Goal: Task Accomplishment & Management: Complete application form

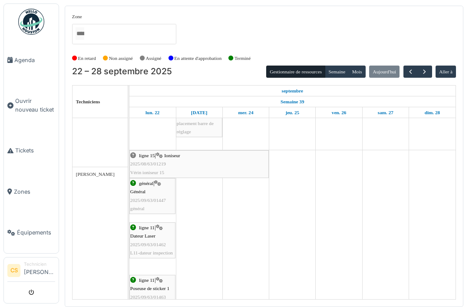
scroll to position [279, 0]
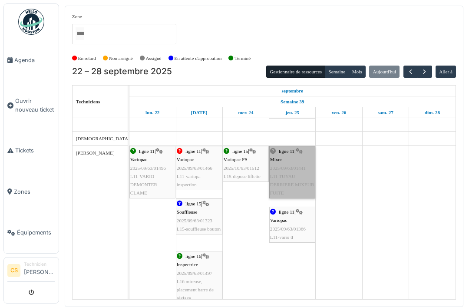
click at [300, 172] on link "ligne 11 | Mixer 2025/09/63/01441 L11 TUYAU DERRIERE MIXEUR FUITE" at bounding box center [292, 172] width 46 height 53
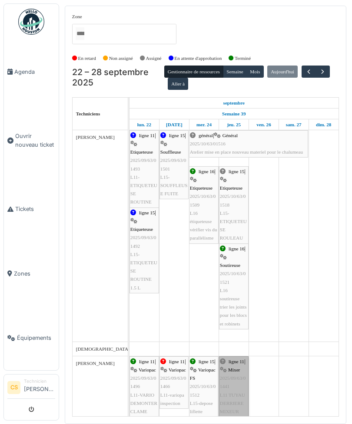
scroll to position [0, 0]
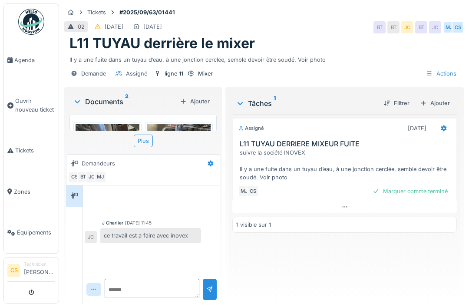
scroll to position [28, 0]
click at [122, 282] on textarea at bounding box center [152, 284] width 95 height 28
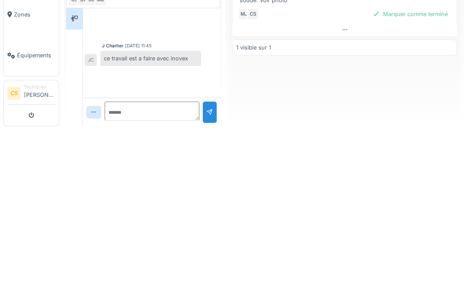
click at [417, 114] on div "Assigné [DATE] L11 TUYAU DERRIERE MIXEUR FUITE suivre la société INOVEX Il y a …" at bounding box center [344, 205] width 224 height 182
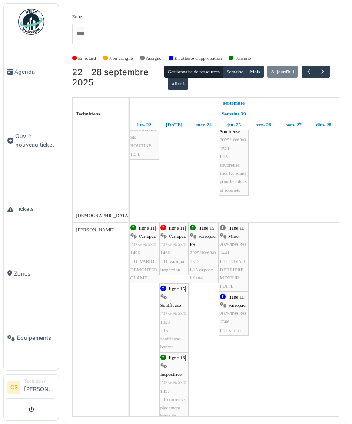
scroll to position [142, 0]
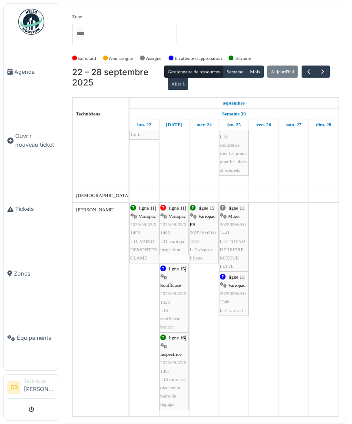
click at [21, 147] on span "Ouvrir nouveau ticket" at bounding box center [35, 140] width 40 height 16
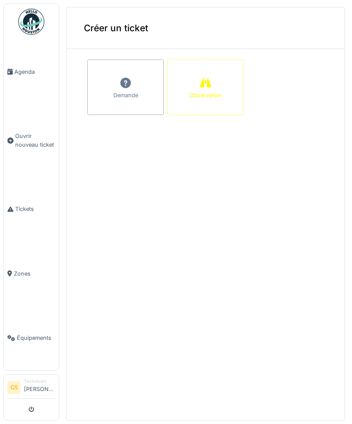
click at [219, 92] on div "Observation" at bounding box center [205, 95] width 32 height 8
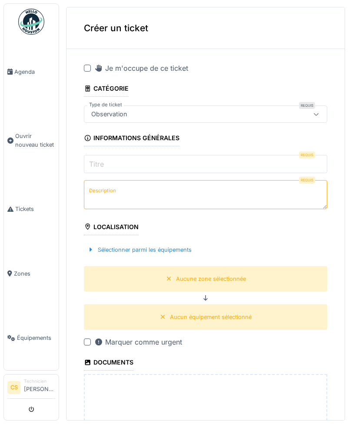
click at [250, 158] on input "Titre" at bounding box center [205, 164] width 243 height 18
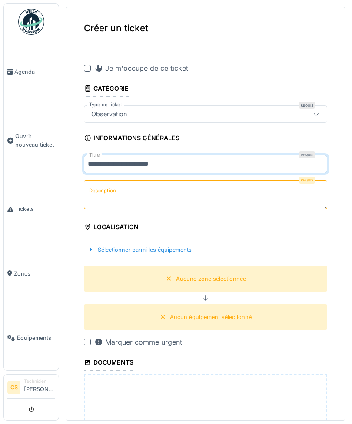
click at [122, 162] on input "**********" at bounding box center [205, 164] width 243 height 18
click at [192, 159] on input "**********" at bounding box center [205, 164] width 243 height 18
type input "**********"
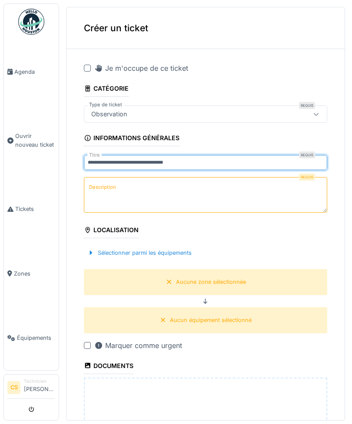
click at [273, 189] on textarea "Description" at bounding box center [205, 195] width 243 height 36
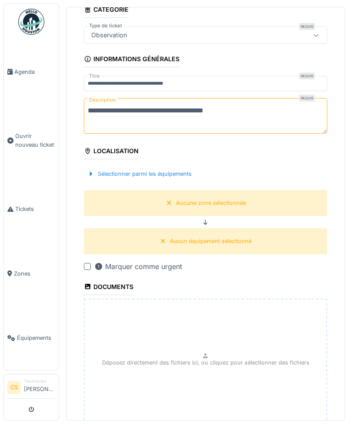
scroll to position [85, 0]
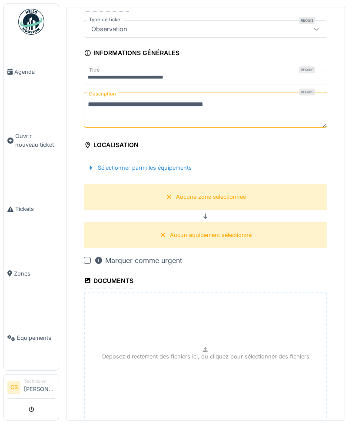
type textarea "**********"
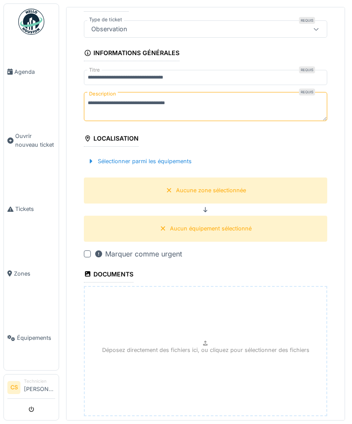
click at [94, 162] on div "Sélectionner parmi les équipements" at bounding box center [205, 161] width 243 height 26
click at [92, 161] on div at bounding box center [90, 161] width 7 height 8
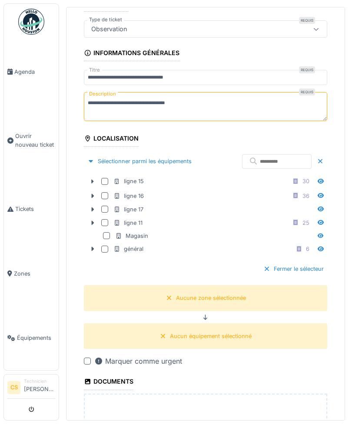
click at [109, 192] on div at bounding box center [106, 195] width 10 height 7
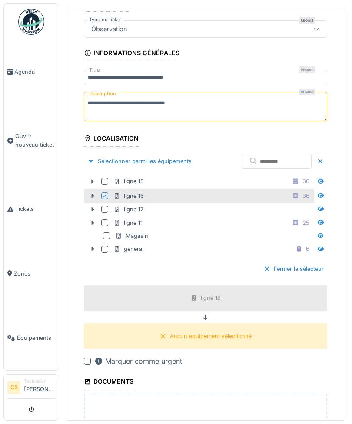
click at [90, 191] on div at bounding box center [93, 195] width 14 height 9
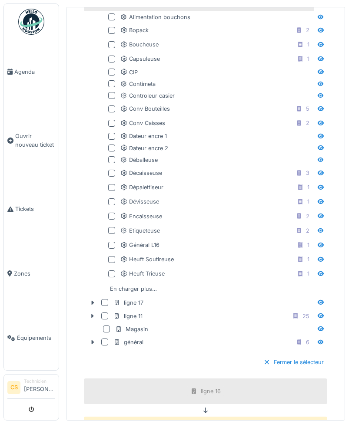
scroll to position [277, 0]
click at [138, 284] on div "En charger plus…" at bounding box center [133, 289] width 54 height 12
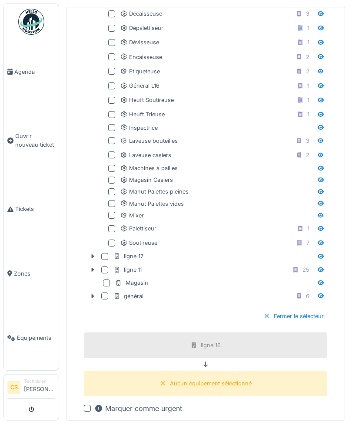
scroll to position [437, 0]
click at [115, 239] on div at bounding box center [113, 242] width 10 height 7
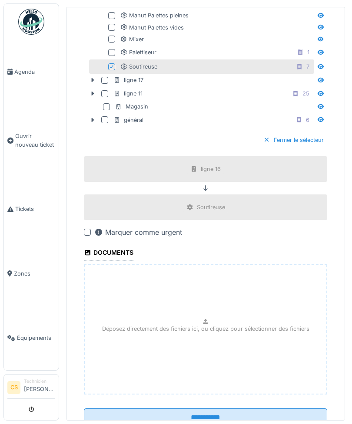
scroll to position [612, 0]
click at [215, 325] on p "Déposez directement des fichiers ici, ou cliquez pour sélectionner des fichiers" at bounding box center [205, 329] width 207 height 8
type input "**********"
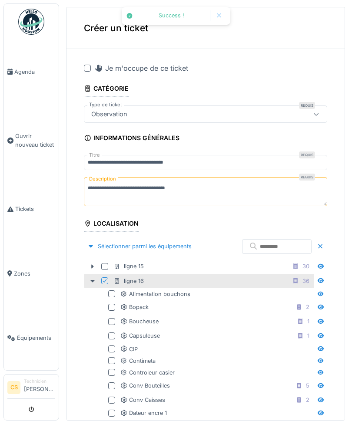
scroll to position [0, 0]
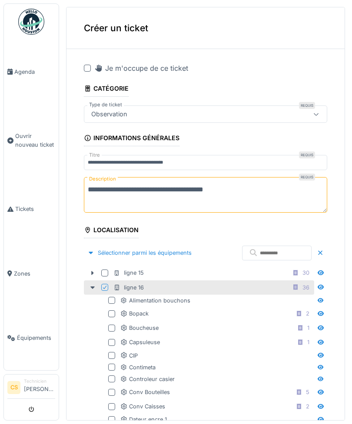
click at [195, 186] on textarea "**********" at bounding box center [205, 195] width 243 height 36
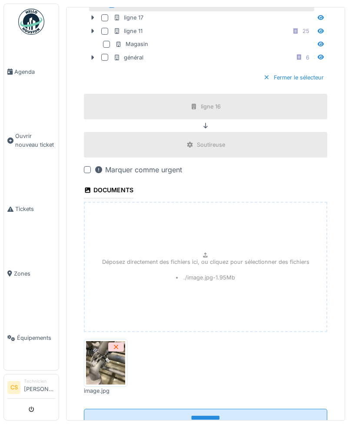
scroll to position [681, 0]
type textarea "**********"
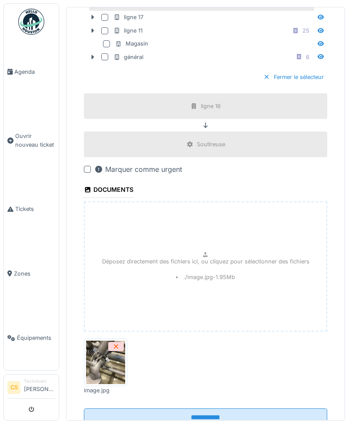
scroll to position [675, 0]
click at [250, 409] on input "**********" at bounding box center [205, 418] width 243 height 18
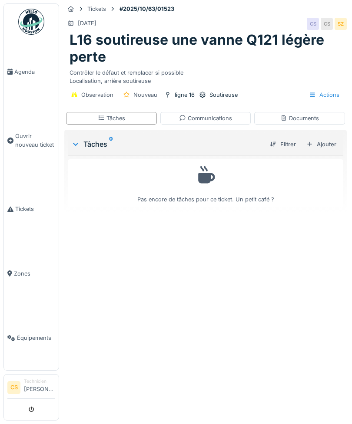
click at [27, 79] on link "Agenda" at bounding box center [31, 71] width 55 height 65
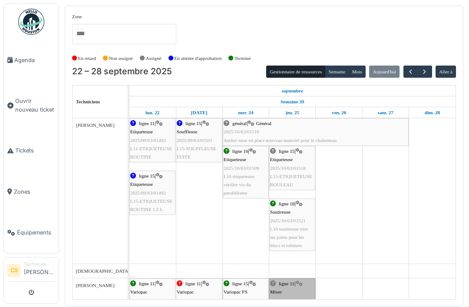
click at [276, 284] on link "ligne 11 | Mixer 2025/09/63/01441 L11 TUYAU DERRIERE MIXEUR FUITE" at bounding box center [292, 304] width 46 height 53
click at [295, 304] on link "ligne 11 | Mixer 2025/09/63/01441 L11 TUYAU DERRIERE MIXEUR FUITE" at bounding box center [292, 304] width 46 height 53
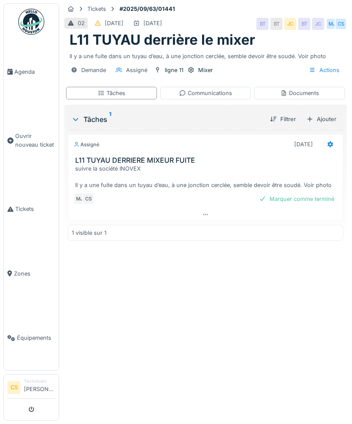
click at [14, 69] on li "Agenda" at bounding box center [31, 72] width 48 height 8
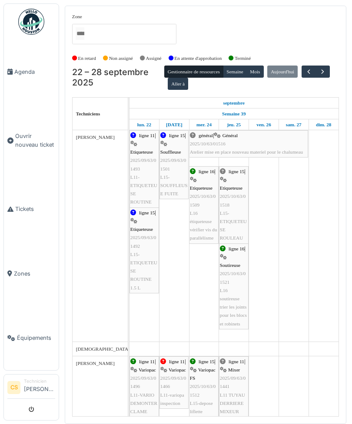
click at [29, 143] on span "Ouvrir nouveau ticket" at bounding box center [35, 140] width 40 height 16
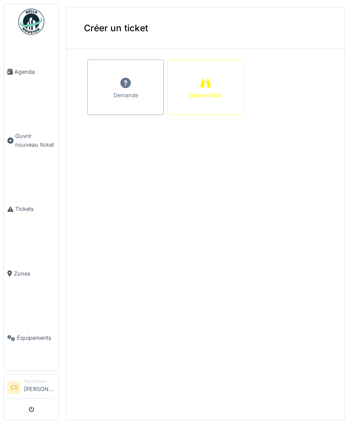
click at [121, 79] on icon at bounding box center [125, 83] width 13 height 10
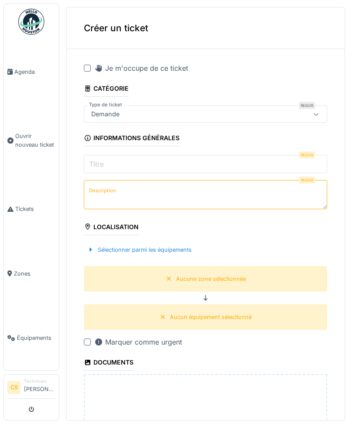
click at [251, 163] on input "Titre" at bounding box center [205, 164] width 243 height 18
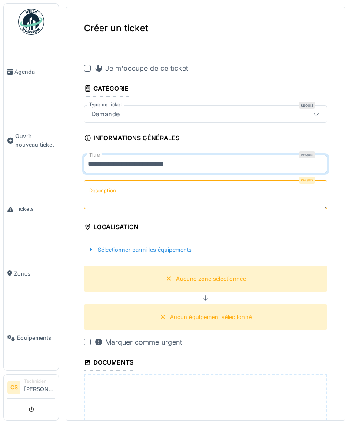
type input "**********"
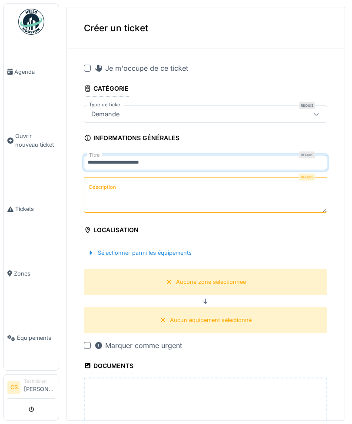
click at [258, 185] on textarea "Description" at bounding box center [205, 195] width 243 height 36
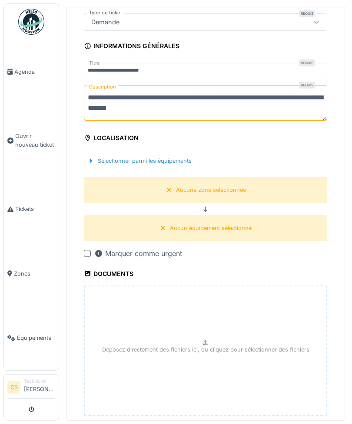
scroll to position [96, 0]
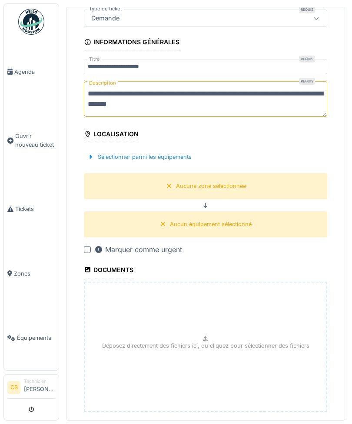
type textarea "**********"
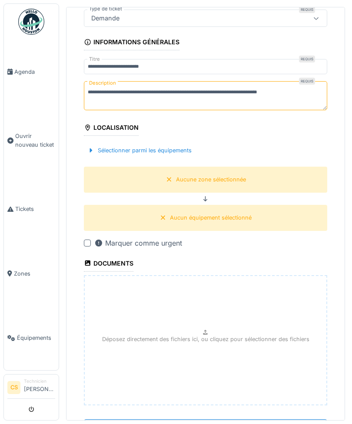
click at [101, 153] on div "Sélectionner parmi les équipements" at bounding box center [205, 151] width 243 height 26
click at [93, 148] on div at bounding box center [90, 150] width 7 height 8
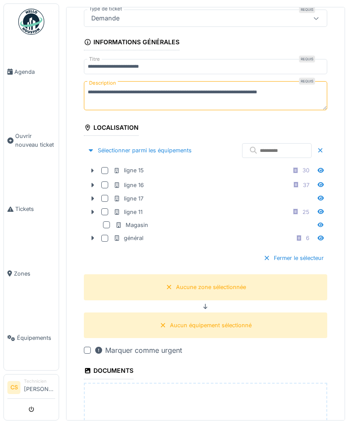
click at [109, 181] on div at bounding box center [106, 184] width 10 height 7
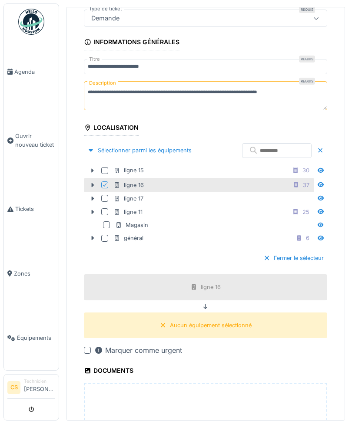
click at [91, 182] on icon at bounding box center [92, 185] width 7 height 6
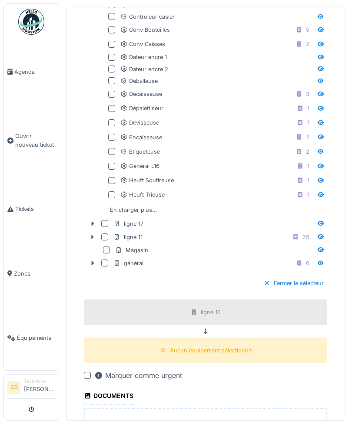
scroll to position [355, 0]
click at [111, 178] on div at bounding box center [111, 181] width 7 height 7
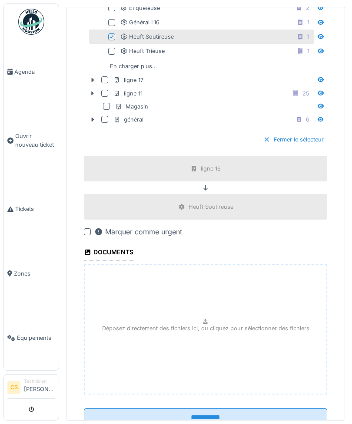
scroll to position [24, 0]
click at [179, 296] on div "Déposez directement des fichiers ici, ou cliquez pour sélectionner des fichiers" at bounding box center [205, 329] width 243 height 130
type input "**********"
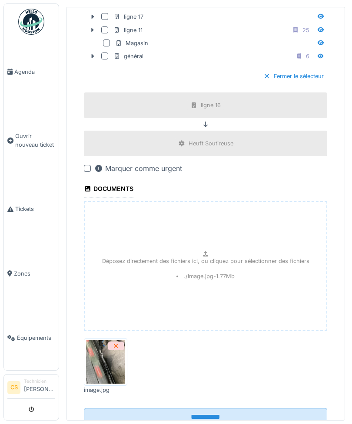
scroll to position [563, 0]
click at [248, 408] on input "**********" at bounding box center [205, 417] width 243 height 18
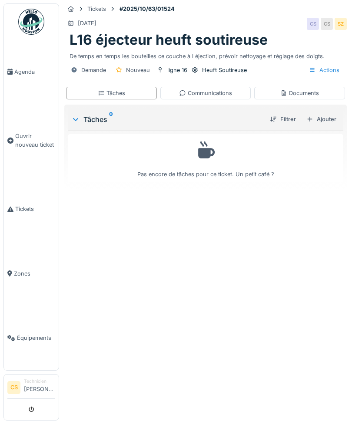
click at [23, 67] on link "Agenda" at bounding box center [31, 71] width 55 height 65
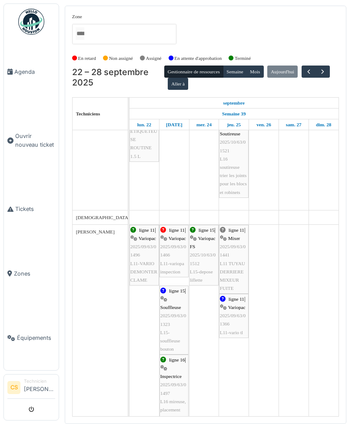
scroll to position [135, 0]
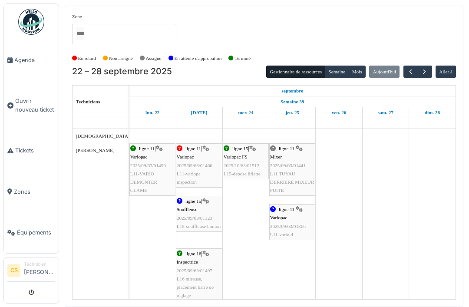
click at [351, 3] on div "Zone général ligne 11 ligne 15 ligne 16 ligne 17 Magasin En retard Non assigné …" at bounding box center [234, 153] width 469 height 307
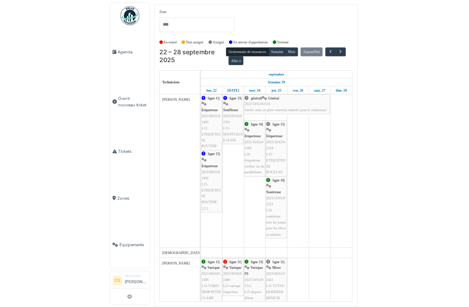
scroll to position [0, 0]
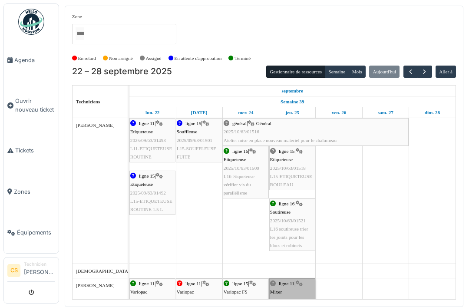
click at [305, 304] on link "ligne 11 | Mixer 2025/09/63/01441 L11 TUYAU DERRIERE MIXEUR FUITE" at bounding box center [292, 304] width 46 height 53
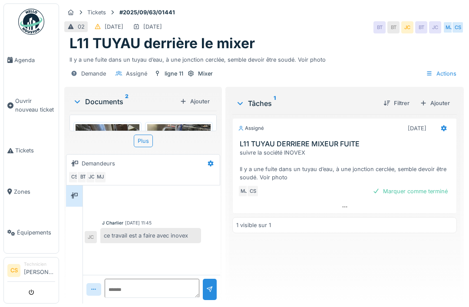
click at [248, 296] on div "Assigné [DATE] L11 TUYAU DERRIERE MIXEUR FUITE suivre la société INOVEX Il y a …" at bounding box center [344, 205] width 224 height 182
click at [155, 303] on div at bounding box center [151, 289] width 137 height 29
